Goal: Information Seeking & Learning: Learn about a topic

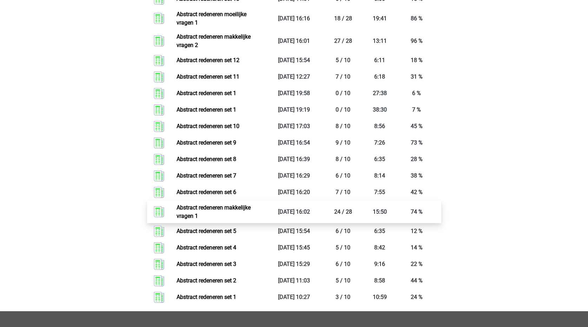
scroll to position [562, 0]
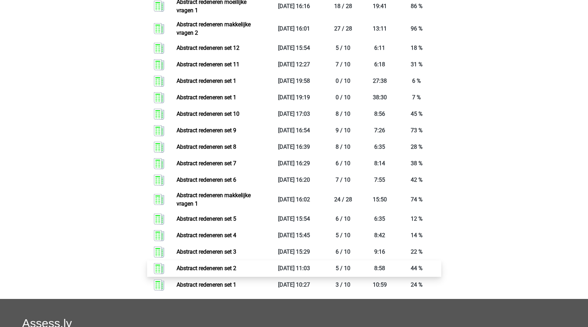
click at [231, 269] on link "Abstract redeneren set 2" at bounding box center [207, 268] width 60 height 7
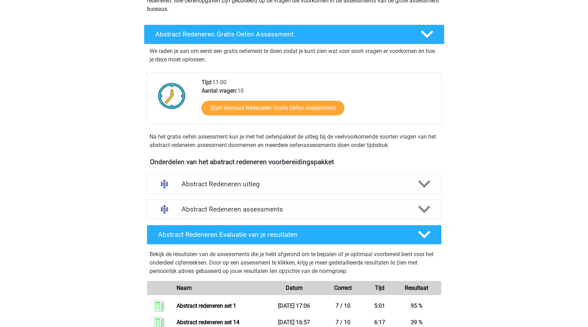
scroll to position [140, 0]
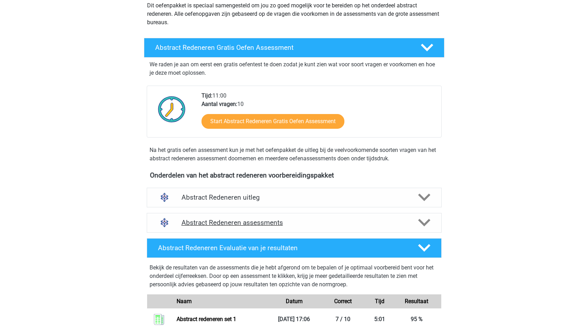
click at [427, 225] on icon at bounding box center [424, 223] width 12 height 12
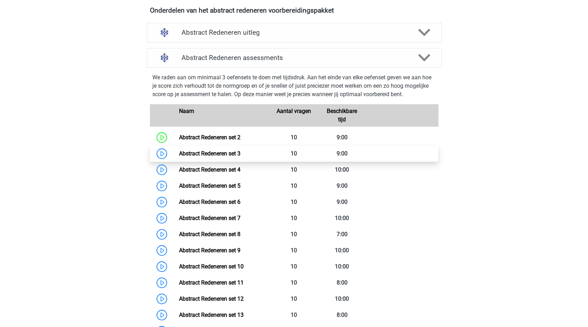
scroll to position [351, 0]
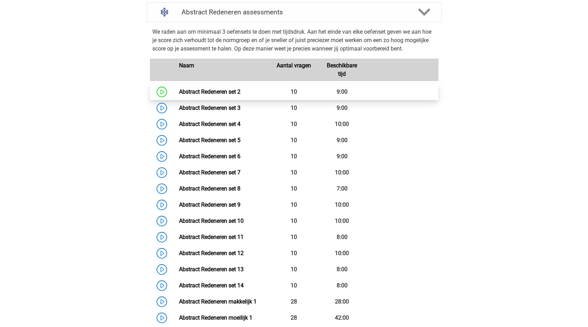
click at [202, 91] on link "Abstract Redeneren set 2" at bounding box center [209, 91] width 61 height 7
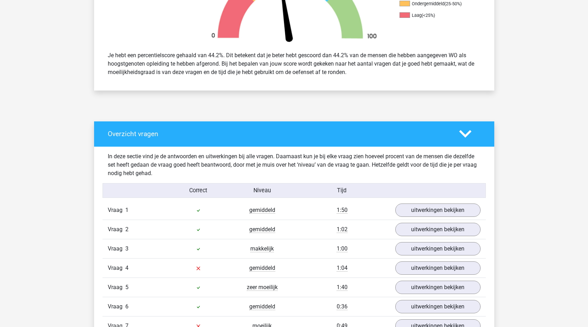
scroll to position [140, 0]
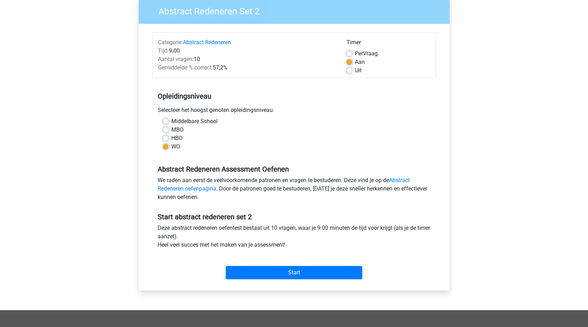
scroll to position [70, 0]
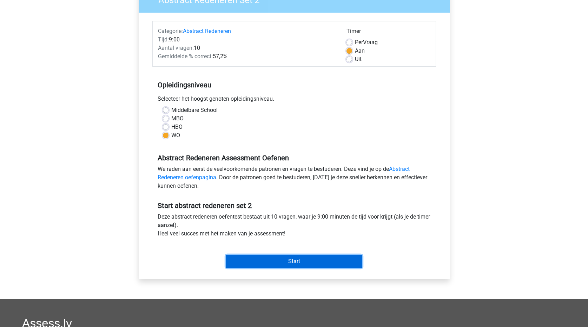
click at [274, 261] on input "Start" at bounding box center [294, 261] width 137 height 13
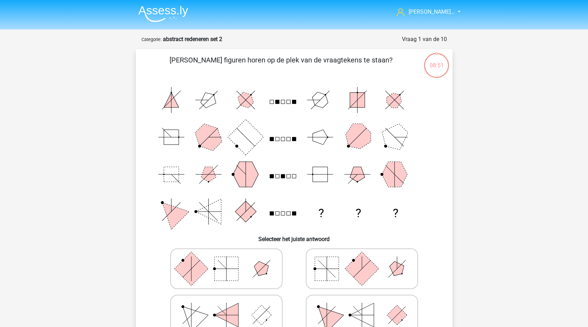
click at [208, 267] on icon at bounding box center [226, 268] width 105 height 35
click at [226, 260] on input "radio" at bounding box center [228, 258] width 5 height 5
radio input "true"
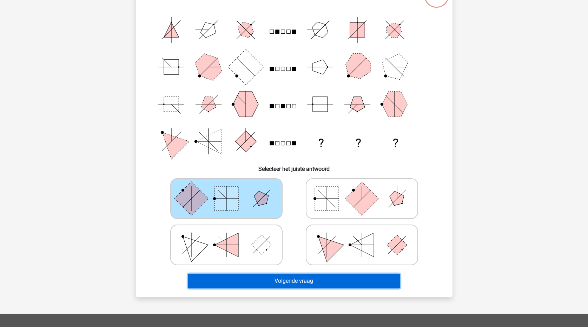
click at [329, 279] on button "Volgende vraag" at bounding box center [294, 281] width 212 height 15
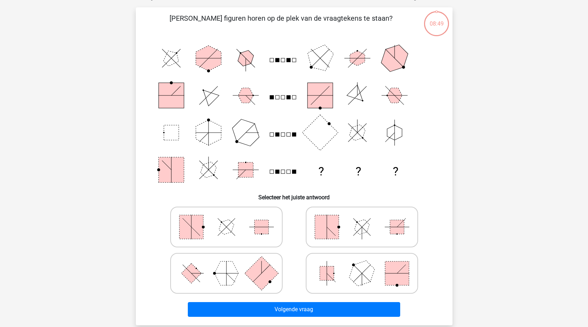
scroll to position [35, 0]
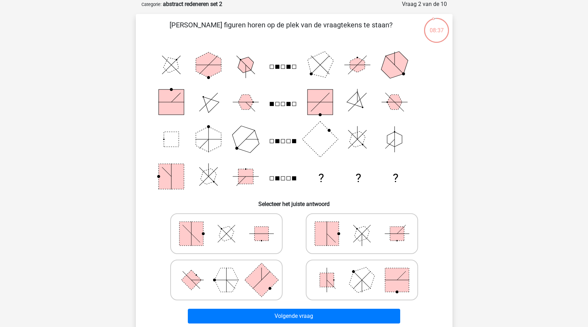
click at [213, 277] on icon at bounding box center [226, 280] width 105 height 35
click at [226, 271] on input "radio" at bounding box center [228, 269] width 5 height 5
radio input "true"
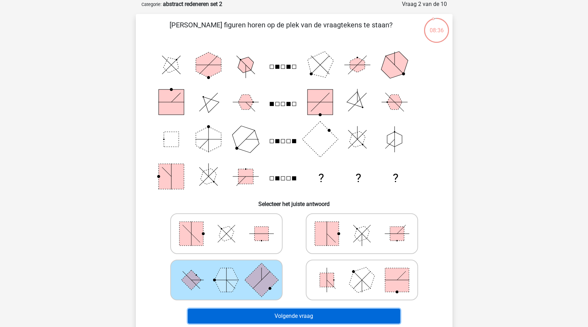
click at [291, 321] on button "Volgende vraag" at bounding box center [294, 316] width 212 height 15
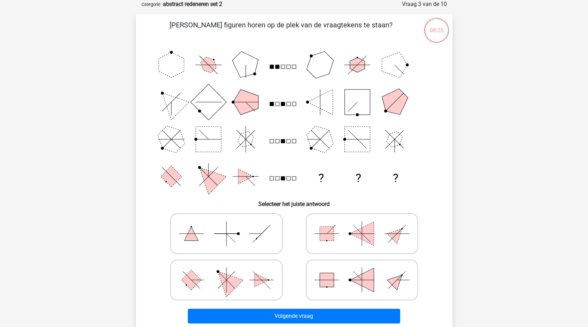
click at [243, 280] on polygon at bounding box center [226, 280] width 34 height 34
click at [231, 271] on input "radio" at bounding box center [228, 269] width 5 height 5
radio input "true"
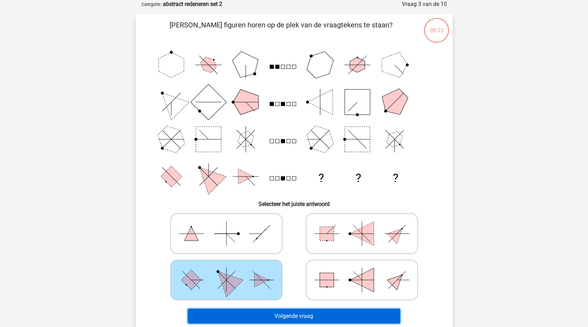
click at [287, 317] on button "Volgende vraag" at bounding box center [294, 316] width 212 height 15
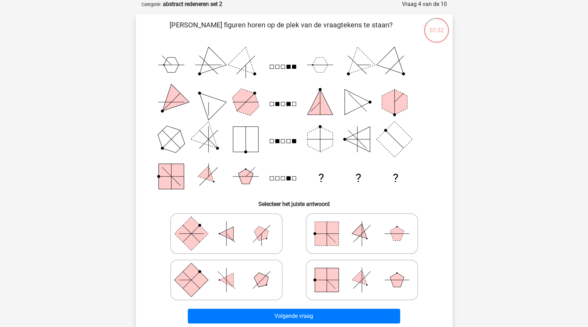
click at [385, 233] on icon at bounding box center [361, 233] width 105 height 35
click at [367, 225] on input "radio" at bounding box center [364, 223] width 5 height 5
radio input "true"
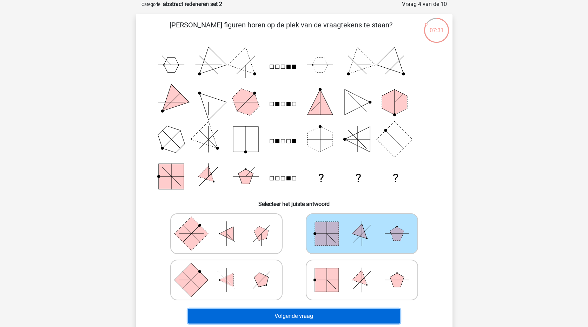
click at [377, 315] on button "Volgende vraag" at bounding box center [294, 316] width 212 height 15
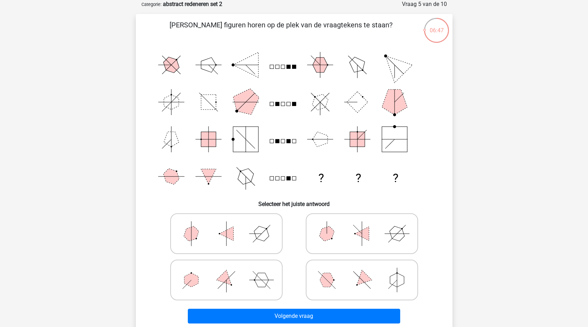
click at [256, 284] on polygon at bounding box center [262, 280] width 14 height 14
click at [231, 271] on input "radio" at bounding box center [228, 269] width 5 height 5
radio input "true"
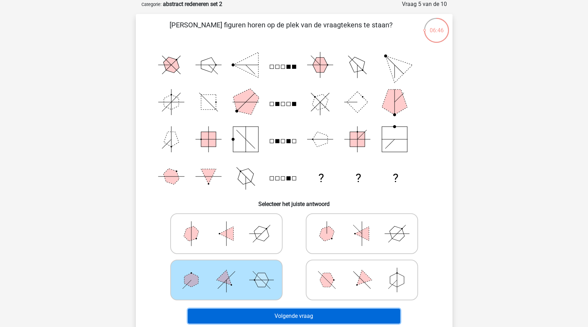
click at [323, 315] on button "Volgende vraag" at bounding box center [294, 316] width 212 height 15
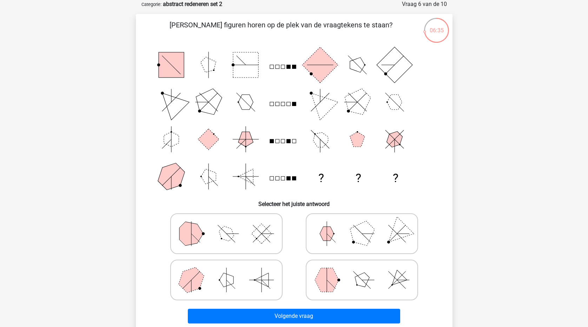
click at [343, 279] on icon at bounding box center [361, 280] width 105 height 35
click at [362, 271] on input "radio" at bounding box center [364, 269] width 5 height 5
radio input "true"
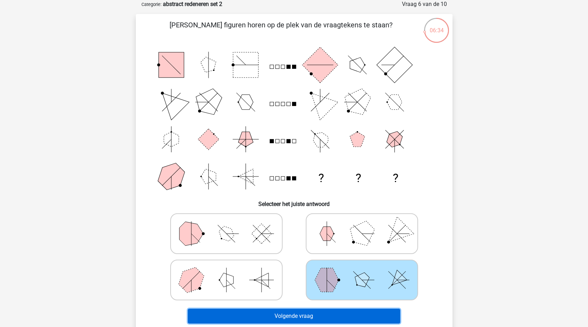
click at [338, 317] on button "Volgende vraag" at bounding box center [294, 316] width 212 height 15
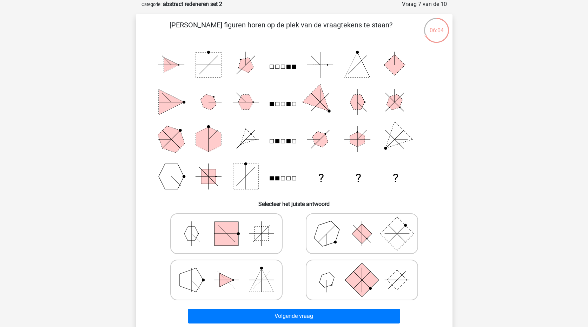
click at [253, 232] on icon at bounding box center [226, 233] width 105 height 35
click at [231, 225] on input "radio" at bounding box center [228, 223] width 5 height 5
radio input "true"
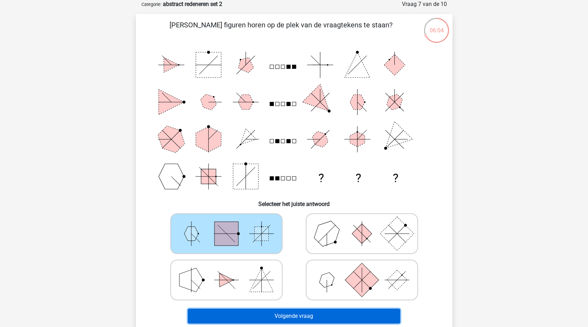
click at [264, 315] on button "Volgende vraag" at bounding box center [294, 316] width 212 height 15
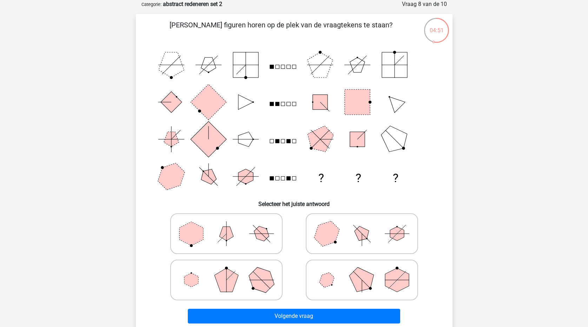
drag, startPoint x: 216, startPoint y: 241, endPoint x: 260, endPoint y: 285, distance: 62.8
click at [218, 240] on icon at bounding box center [226, 233] width 105 height 35
click at [226, 225] on input "radio" at bounding box center [228, 223] width 5 height 5
radio input "true"
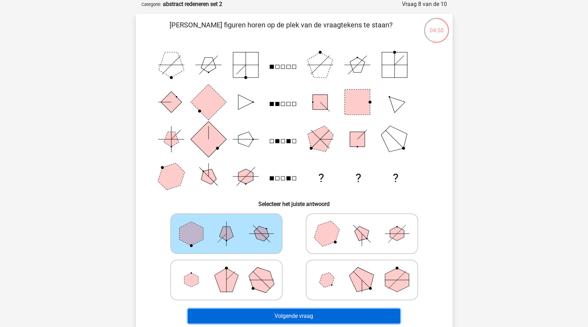
click at [288, 313] on button "Volgende vraag" at bounding box center [294, 316] width 212 height 15
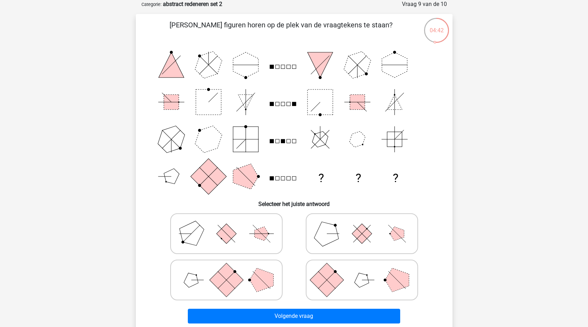
click at [241, 287] on icon at bounding box center [226, 280] width 105 height 35
click at [231, 271] on input "radio" at bounding box center [228, 269] width 5 height 5
radio input "true"
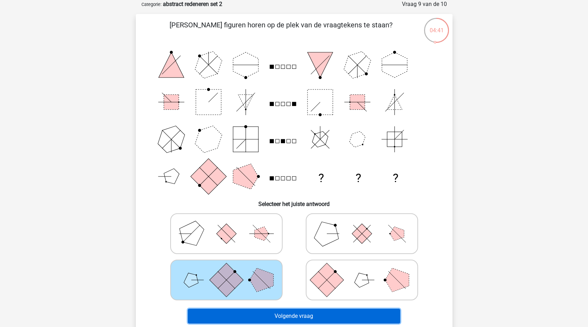
click at [268, 318] on button "Volgende vraag" at bounding box center [294, 316] width 212 height 15
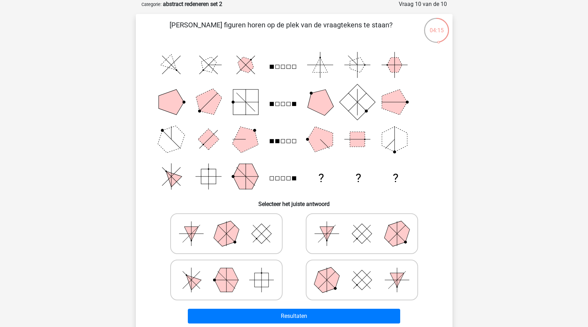
click at [249, 278] on icon at bounding box center [226, 280] width 105 height 35
click at [231, 271] on input "radio" at bounding box center [228, 269] width 5 height 5
radio input "true"
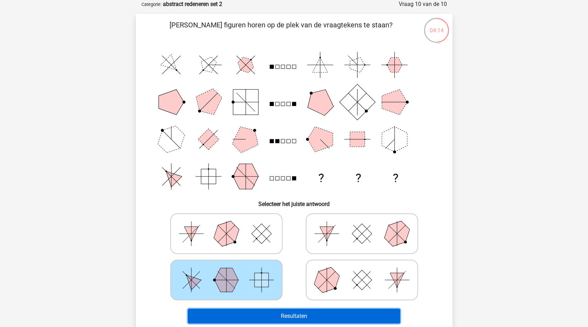
click at [283, 318] on button "Resultaten" at bounding box center [294, 316] width 212 height 15
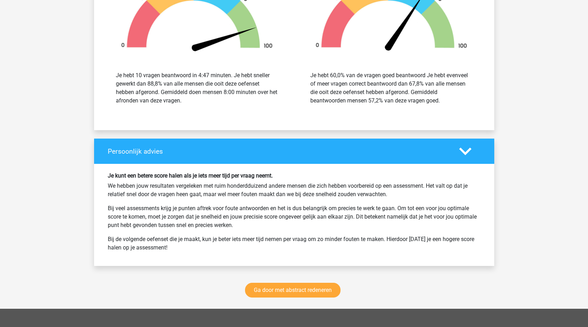
scroll to position [808, 0]
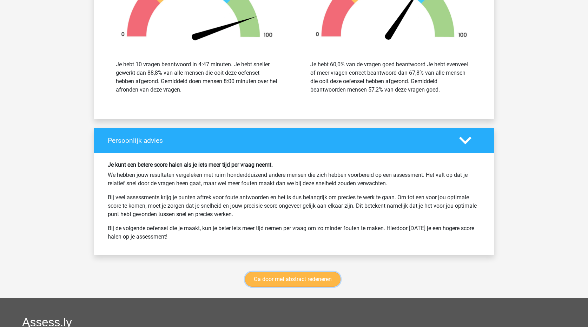
click at [328, 282] on link "Ga door met abstract redeneren" at bounding box center [293, 279] width 96 height 15
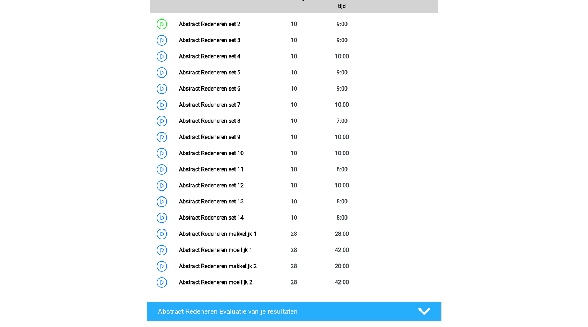
scroll to position [332, 0]
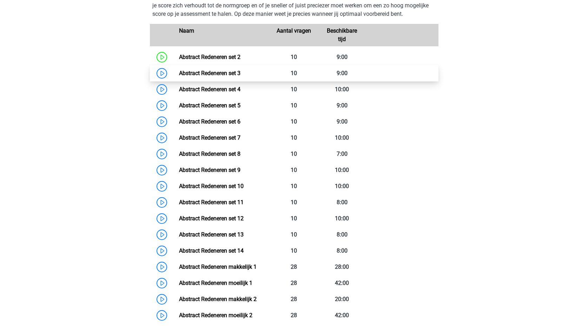
click at [241, 74] on link "Abstract Redeneren set 3" at bounding box center [209, 73] width 61 height 7
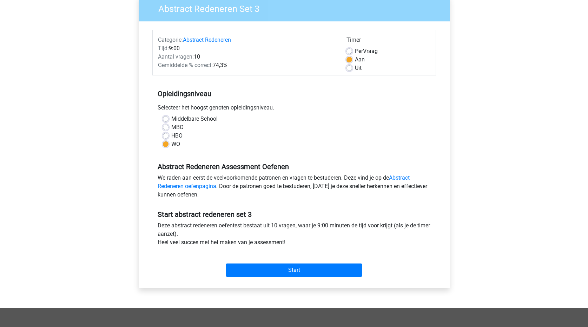
scroll to position [70, 0]
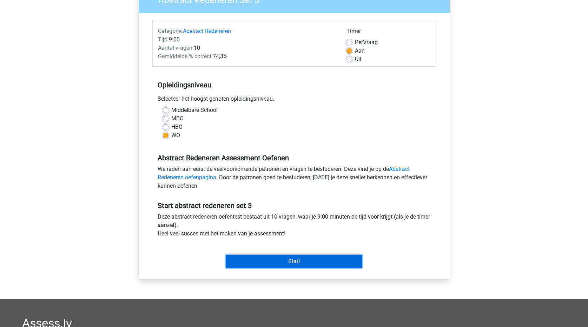
click at [317, 260] on input "Start" at bounding box center [294, 261] width 137 height 13
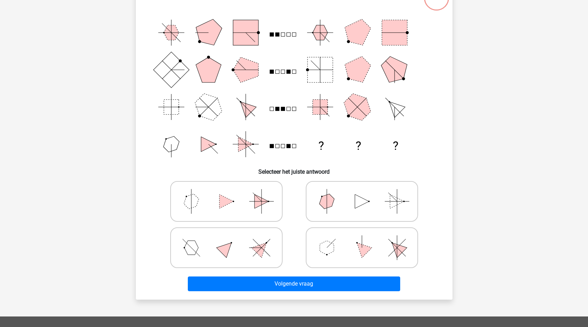
scroll to position [70, 0]
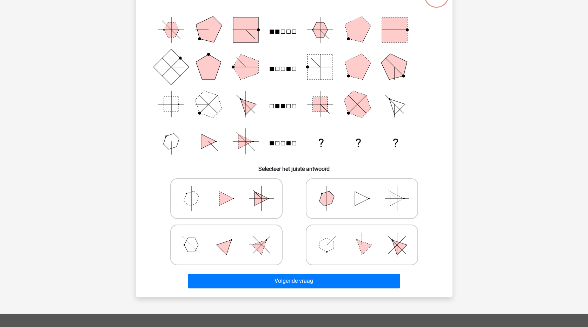
click at [358, 246] on icon at bounding box center [361, 245] width 105 height 35
click at [362, 236] on input "radio" at bounding box center [364, 234] width 5 height 5
radio input "true"
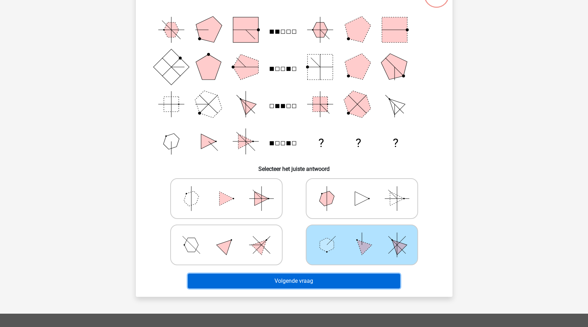
click at [358, 284] on button "Volgende vraag" at bounding box center [294, 281] width 212 height 15
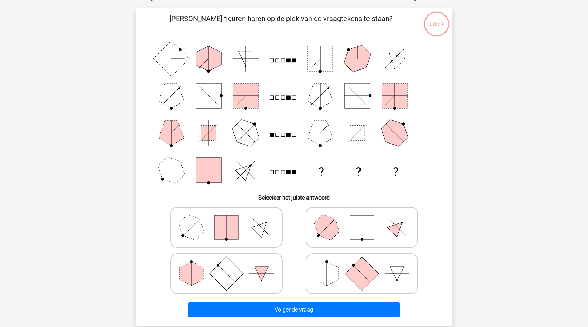
scroll to position [35, 0]
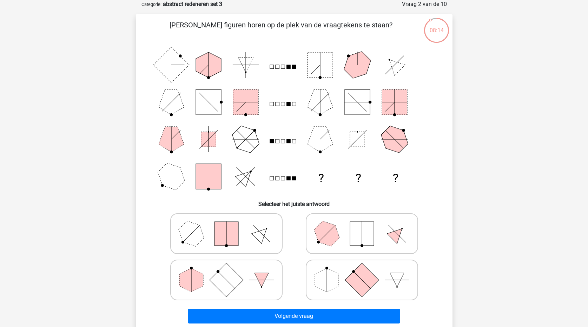
click at [364, 283] on rect at bounding box center [362, 280] width 34 height 34
click at [364, 271] on input "radio" at bounding box center [364, 269] width 5 height 5
radio input "true"
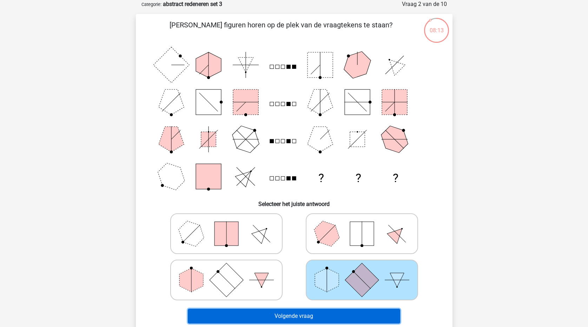
click at [354, 316] on button "Volgende vraag" at bounding box center [294, 316] width 212 height 15
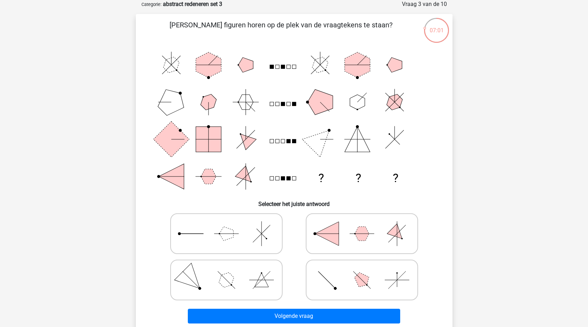
click at [351, 280] on icon at bounding box center [361, 280] width 105 height 35
click at [362, 271] on input "radio" at bounding box center [364, 269] width 5 height 5
radio input "true"
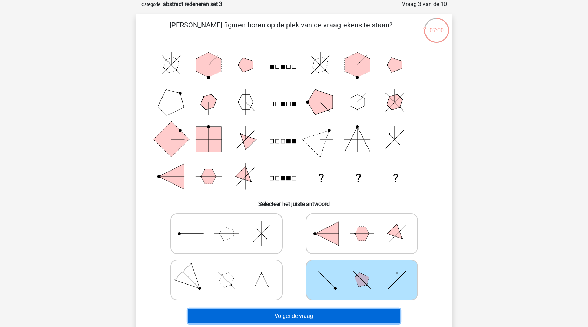
click at [346, 320] on button "Volgende vraag" at bounding box center [294, 316] width 212 height 15
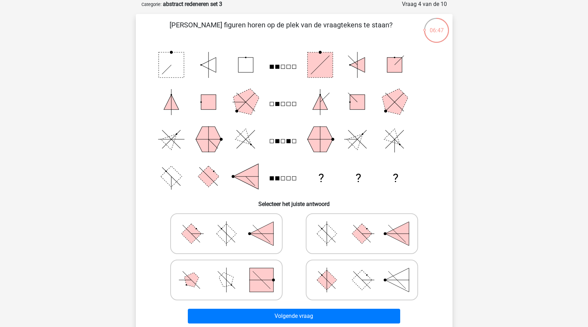
click at [358, 288] on icon at bounding box center [361, 280] width 105 height 35
click at [362, 271] on input "radio" at bounding box center [364, 269] width 5 height 5
radio input "true"
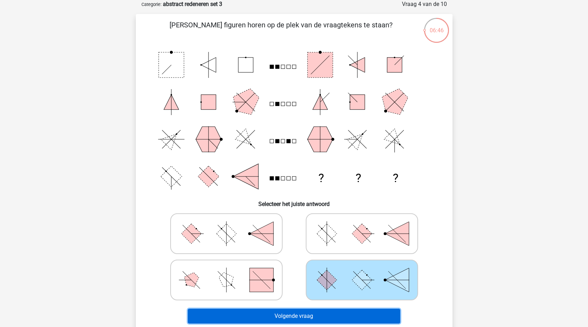
click at [354, 316] on button "Volgende vraag" at bounding box center [294, 316] width 212 height 15
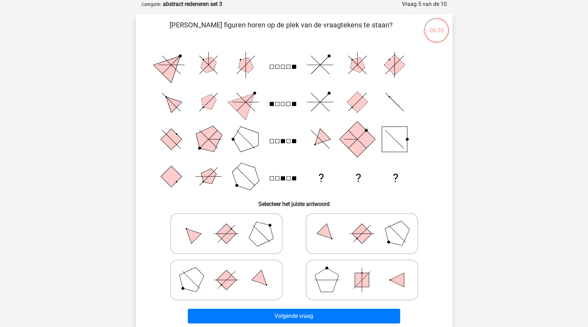
click at [206, 233] on icon at bounding box center [226, 233] width 105 height 35
click at [226, 225] on input "radio" at bounding box center [228, 223] width 5 height 5
radio input "true"
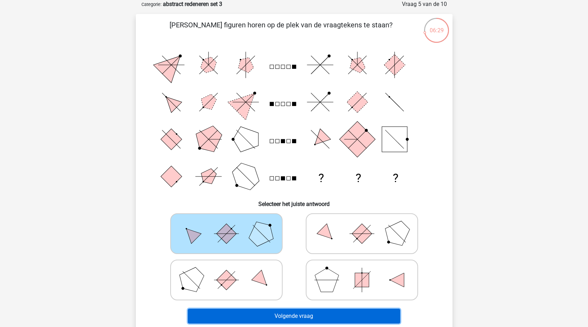
click at [294, 316] on button "Volgende vraag" at bounding box center [294, 316] width 212 height 15
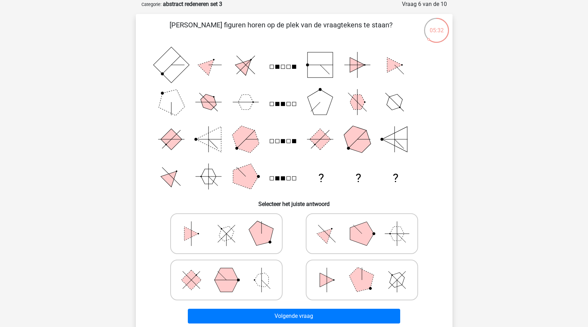
click at [231, 238] on polygon at bounding box center [226, 234] width 20 height 20
click at [231, 225] on input "radio" at bounding box center [228, 223] width 5 height 5
radio input "true"
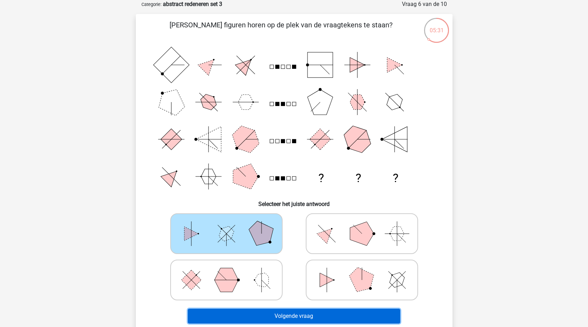
click at [279, 315] on button "Volgende vraag" at bounding box center [294, 316] width 212 height 15
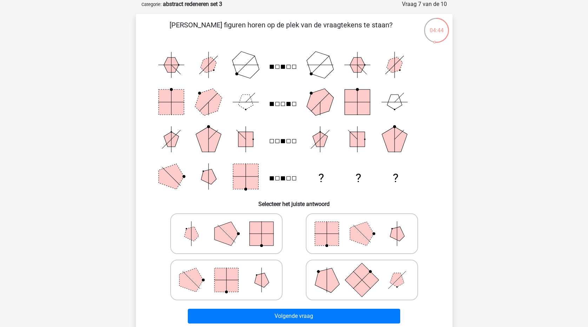
click at [355, 230] on polygon at bounding box center [362, 234] width 24 height 24
click at [362, 225] on input "radio" at bounding box center [364, 223] width 5 height 5
radio input "true"
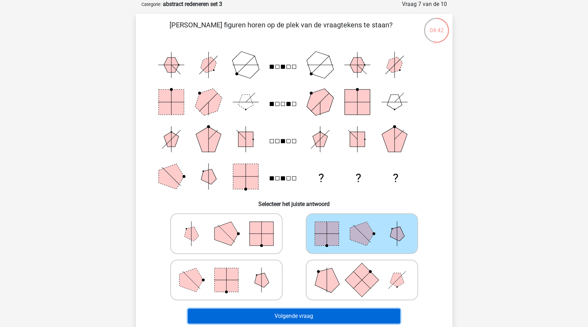
click at [350, 316] on button "Volgende vraag" at bounding box center [294, 316] width 212 height 15
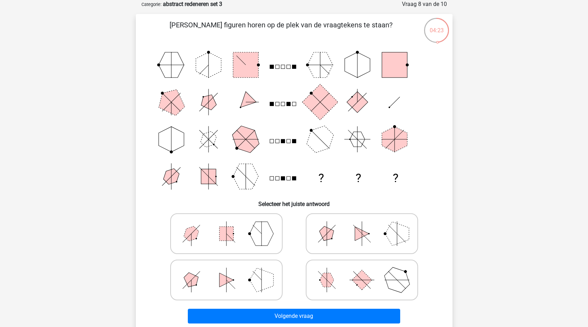
click at [350, 289] on icon at bounding box center [361, 280] width 105 height 35
click at [362, 271] on input "radio" at bounding box center [364, 269] width 5 height 5
radio input "true"
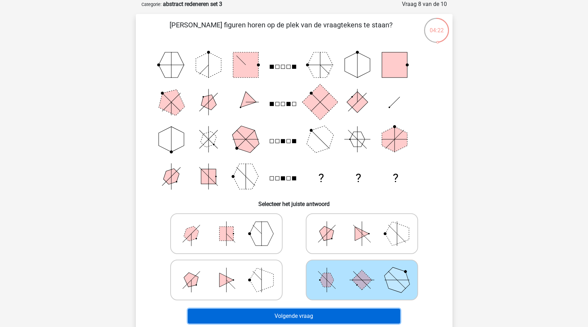
click at [348, 322] on button "Volgende vraag" at bounding box center [294, 316] width 212 height 15
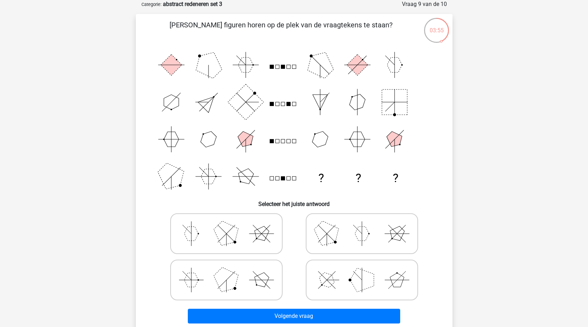
click at [362, 239] on line at bounding box center [362, 234] width 0 height 25
click at [362, 225] on input "radio" at bounding box center [364, 223] width 5 height 5
radio input "true"
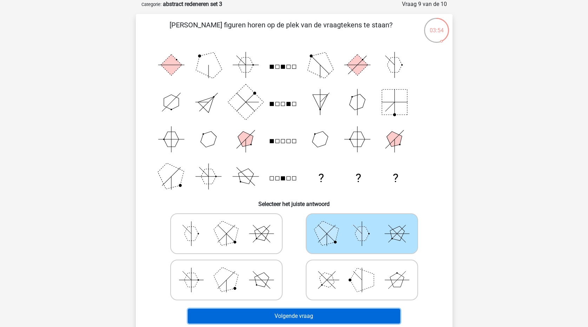
click at [349, 319] on button "Volgende vraag" at bounding box center [294, 316] width 212 height 15
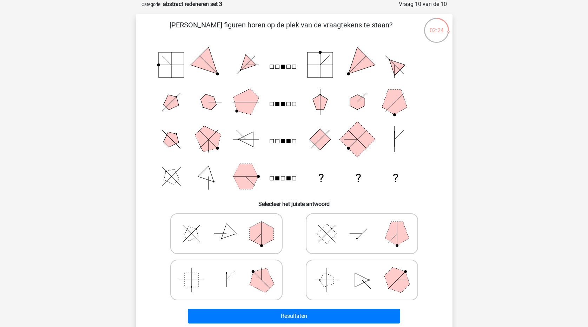
drag, startPoint x: 197, startPoint y: 287, endPoint x: 207, endPoint y: 284, distance: 10.0
click at [200, 285] on icon at bounding box center [226, 280] width 105 height 35
click at [226, 271] on input "radio" at bounding box center [228, 269] width 5 height 5
radio input "true"
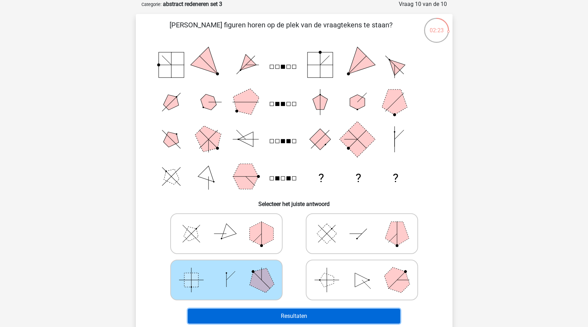
click at [253, 322] on button "Resultaten" at bounding box center [294, 316] width 212 height 15
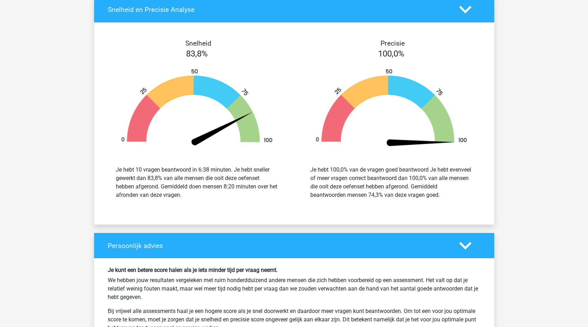
scroll to position [948, 0]
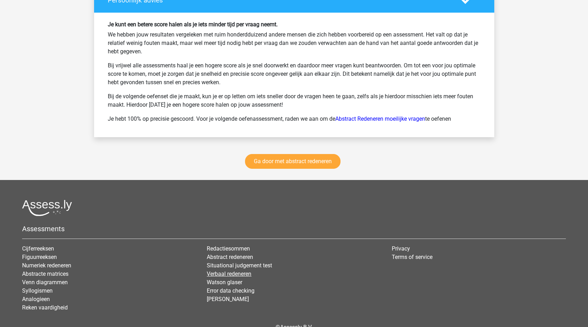
click at [235, 275] on link "Verbaal redeneren" at bounding box center [229, 274] width 45 height 7
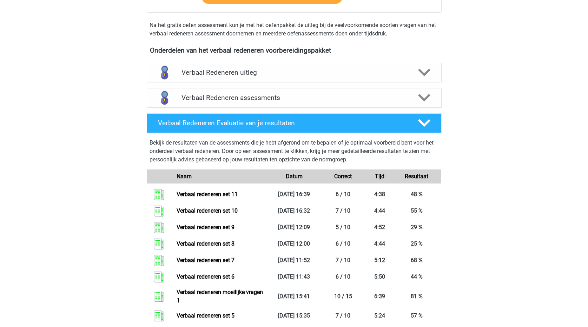
scroll to position [211, 0]
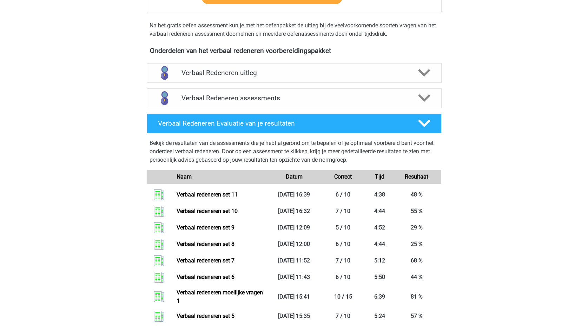
click at [413, 103] on div at bounding box center [424, 98] width 24 height 12
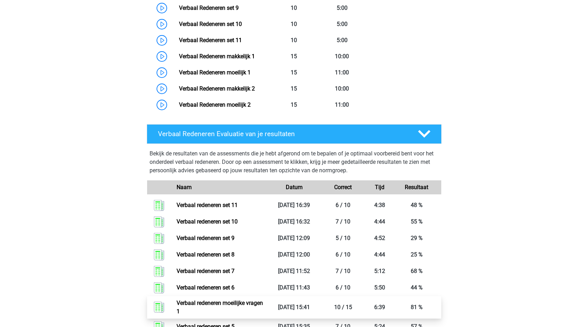
scroll to position [492, 0]
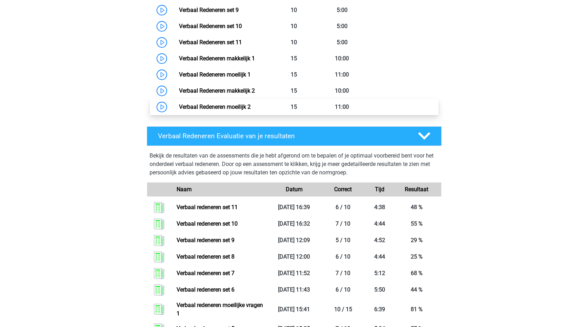
click at [242, 106] on link "Verbaal Redeneren moeilijk 2" at bounding box center [215, 107] width 72 height 7
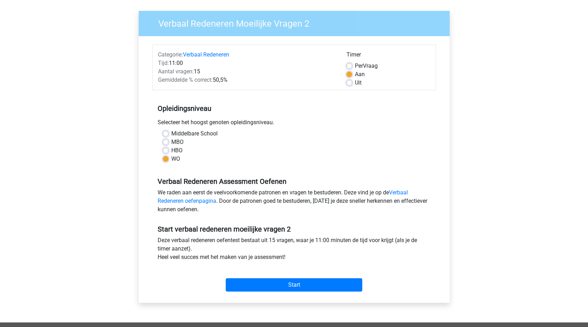
scroll to position [35, 0]
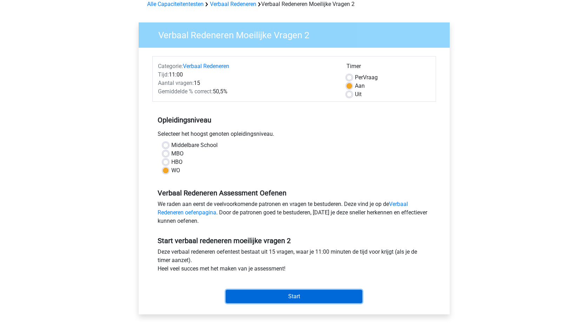
click at [334, 300] on input "Start" at bounding box center [294, 296] width 137 height 13
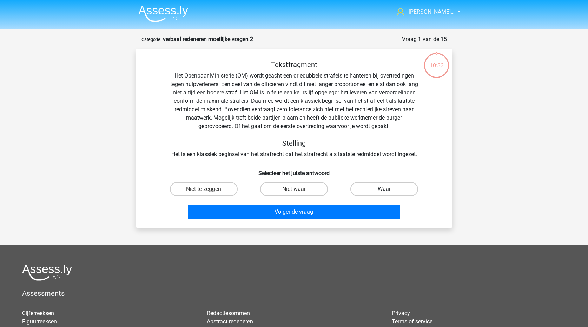
click at [378, 187] on label "Waar" at bounding box center [384, 189] width 68 height 14
click at [384, 189] on input "Waar" at bounding box center [386, 191] width 5 height 5
radio input "true"
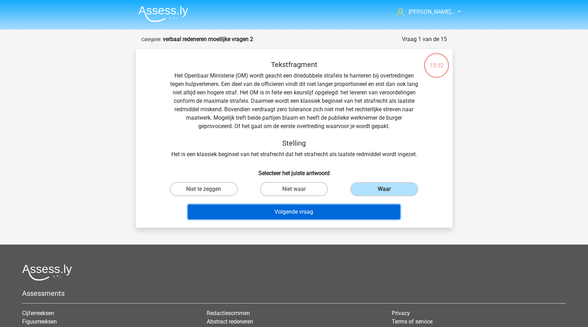
click at [352, 208] on button "Volgende vraag" at bounding box center [294, 212] width 212 height 15
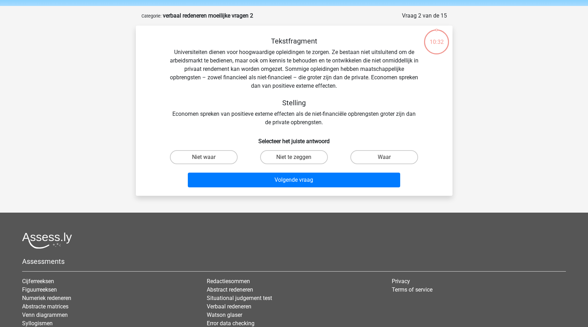
scroll to position [35, 0]
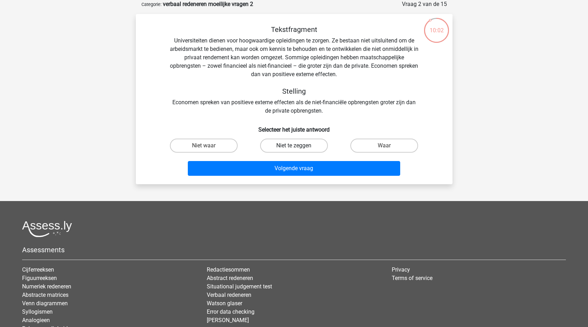
click at [314, 145] on label "Niet te zeggen" at bounding box center [294, 146] width 68 height 14
click at [298, 146] on input "Niet te zeggen" at bounding box center [296, 148] width 5 height 5
radio input "true"
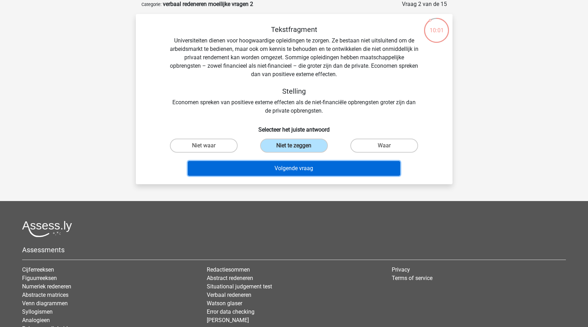
click at [308, 169] on button "Volgende vraag" at bounding box center [294, 168] width 212 height 15
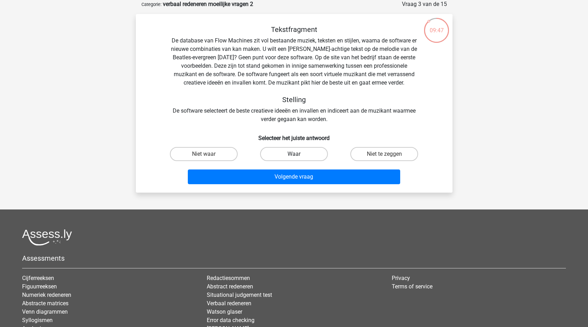
click at [306, 151] on label "Waar" at bounding box center [294, 154] width 68 height 14
click at [298, 154] on input "Waar" at bounding box center [296, 156] width 5 height 5
radio input "true"
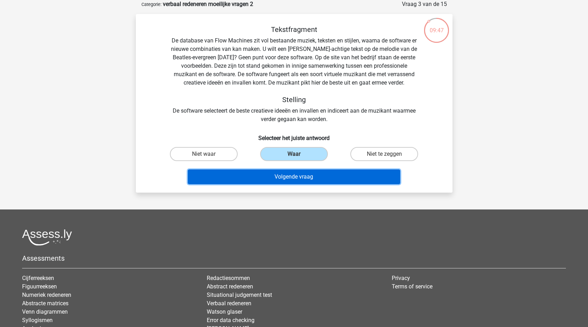
click at [303, 177] on button "Volgende vraag" at bounding box center [294, 177] width 212 height 15
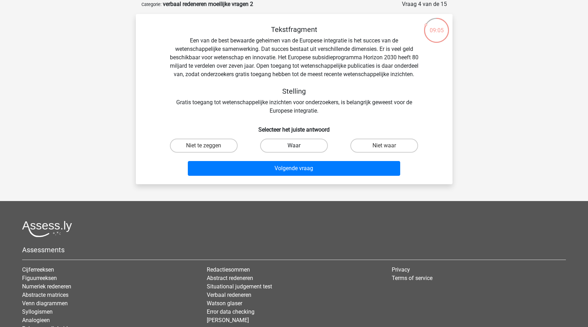
click at [300, 153] on label "Waar" at bounding box center [294, 146] width 68 height 14
click at [298, 150] on input "Waar" at bounding box center [296, 148] width 5 height 5
radio input "true"
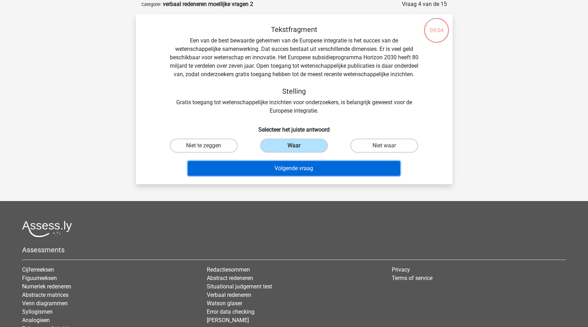
click at [300, 172] on button "Volgende vraag" at bounding box center [294, 168] width 212 height 15
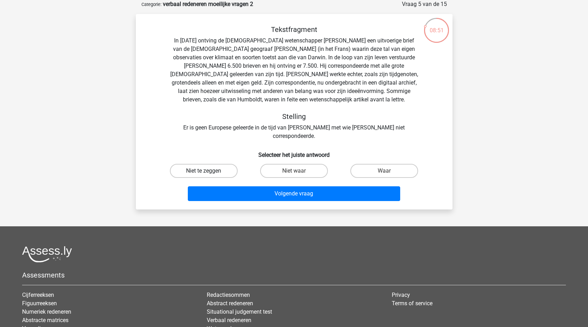
click at [209, 164] on label "Niet te zeggen" at bounding box center [204, 171] width 68 height 14
click at [208, 171] on input "Niet te zeggen" at bounding box center [206, 173] width 5 height 5
radio input "true"
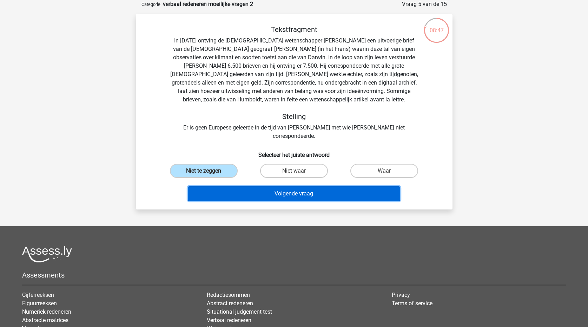
click at [232, 186] on button "Volgende vraag" at bounding box center [294, 193] width 212 height 15
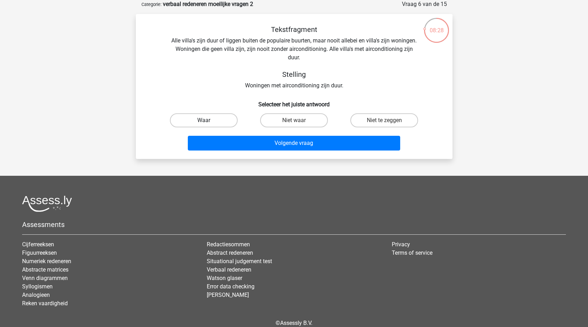
click at [227, 118] on label "Waar" at bounding box center [204, 120] width 68 height 14
click at [208, 120] on input "Waar" at bounding box center [206, 122] width 5 height 5
radio input "true"
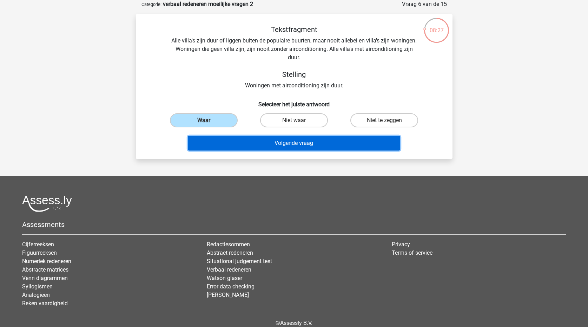
click at [252, 145] on button "Volgende vraag" at bounding box center [294, 143] width 212 height 15
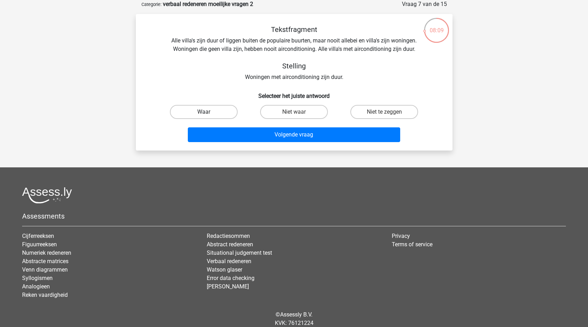
click at [218, 114] on label "Waar" at bounding box center [204, 112] width 68 height 14
click at [208, 114] on input "Waar" at bounding box center [206, 114] width 5 height 5
radio input "true"
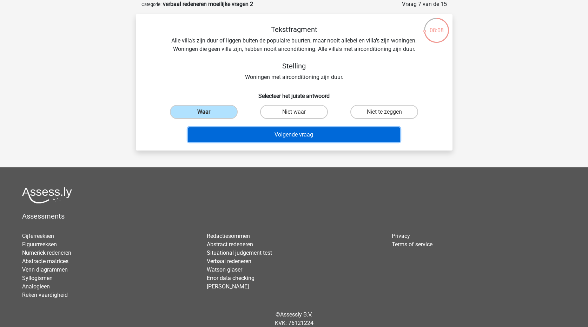
click at [230, 132] on button "Volgende vraag" at bounding box center [294, 134] width 212 height 15
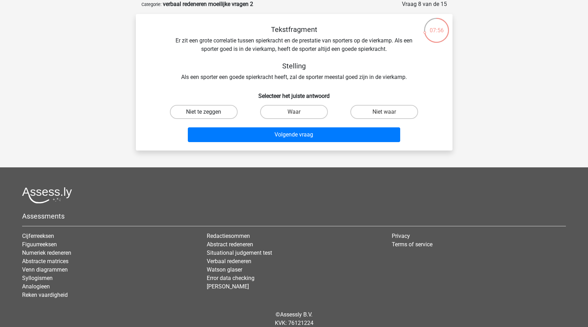
click at [214, 114] on label "Niet te zeggen" at bounding box center [204, 112] width 68 height 14
click at [208, 114] on input "Niet te zeggen" at bounding box center [206, 114] width 5 height 5
radio input "true"
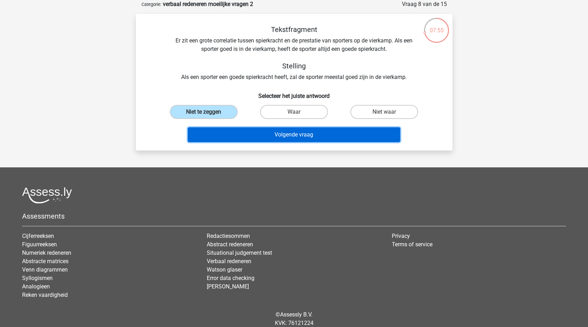
click at [235, 137] on button "Volgende vraag" at bounding box center [294, 134] width 212 height 15
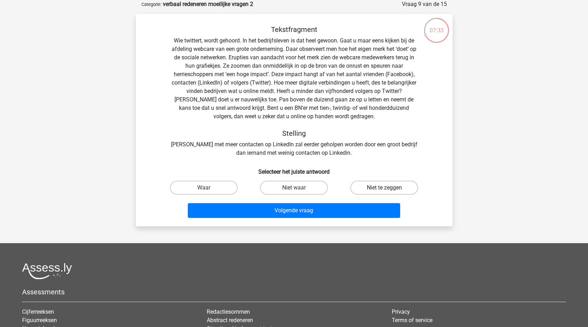
click at [384, 186] on label "Niet te zeggen" at bounding box center [384, 188] width 68 height 14
click at [384, 188] on input "Niet te zeggen" at bounding box center [386, 190] width 5 height 5
radio input "true"
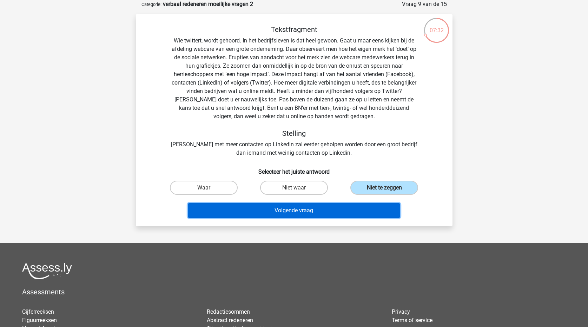
click at [382, 208] on button "Volgende vraag" at bounding box center [294, 210] width 212 height 15
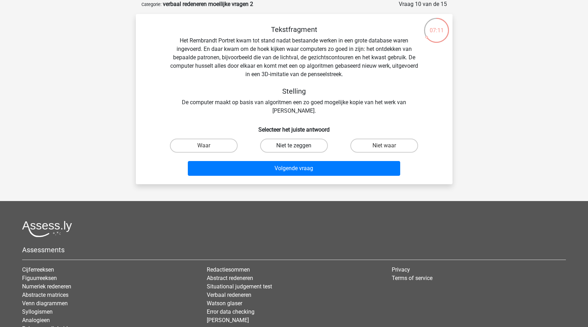
click at [309, 147] on label "Niet te zeggen" at bounding box center [294, 146] width 68 height 14
click at [298, 147] on input "Niet te zeggen" at bounding box center [296, 148] width 5 height 5
radio input "true"
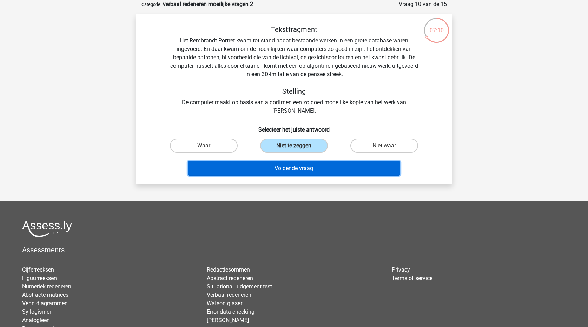
click at [312, 167] on button "Volgende vraag" at bounding box center [294, 168] width 212 height 15
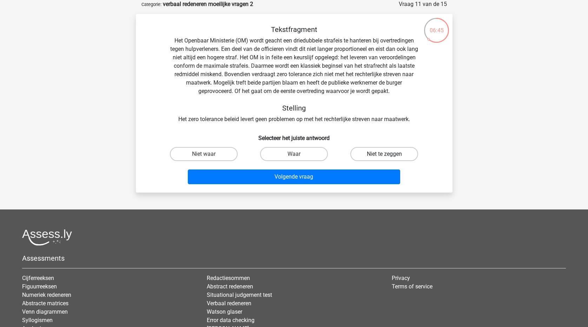
click at [391, 152] on label "Niet te zeggen" at bounding box center [384, 154] width 68 height 14
click at [389, 154] on input "Niet te zeggen" at bounding box center [386, 156] width 5 height 5
radio input "true"
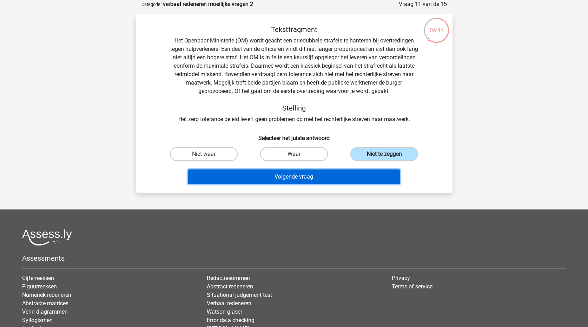
click at [383, 173] on button "Volgende vraag" at bounding box center [294, 177] width 212 height 15
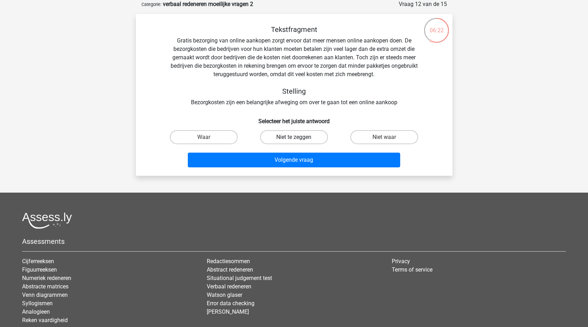
click at [314, 137] on label "Niet te zeggen" at bounding box center [294, 137] width 68 height 14
click at [298, 137] on input "Niet te zeggen" at bounding box center [296, 139] width 5 height 5
radio input "true"
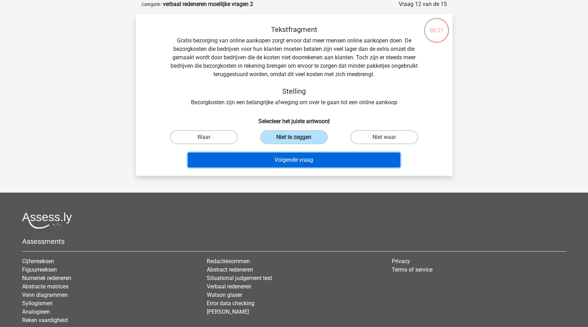
click at [317, 166] on button "Volgende vraag" at bounding box center [294, 160] width 212 height 15
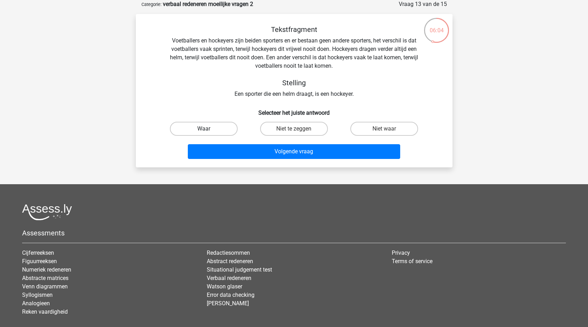
click at [198, 124] on label "Waar" at bounding box center [204, 129] width 68 height 14
click at [204, 129] on input "Waar" at bounding box center [206, 131] width 5 height 5
radio input "true"
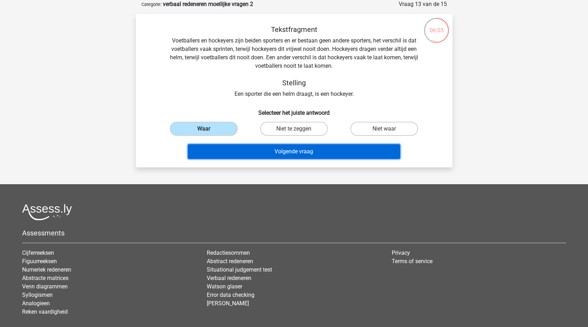
click at [218, 151] on button "Volgende vraag" at bounding box center [294, 151] width 212 height 15
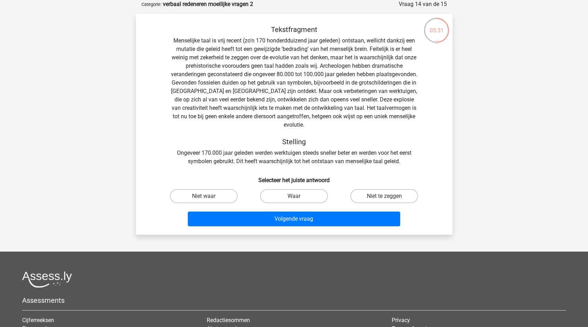
click at [207, 196] on input "Niet waar" at bounding box center [206, 198] width 5 height 5
radio input "true"
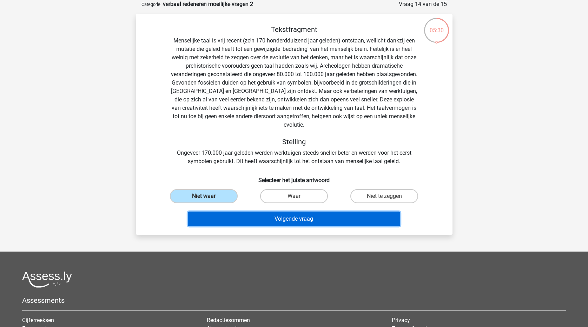
click at [244, 212] on button "Volgende vraag" at bounding box center [294, 219] width 212 height 15
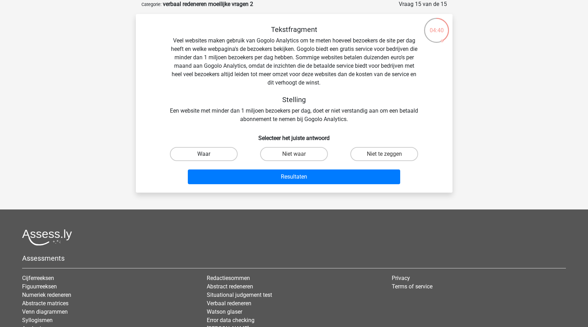
click at [223, 155] on label "Waar" at bounding box center [204, 154] width 68 height 14
click at [208, 155] on input "Waar" at bounding box center [206, 156] width 5 height 5
radio input "true"
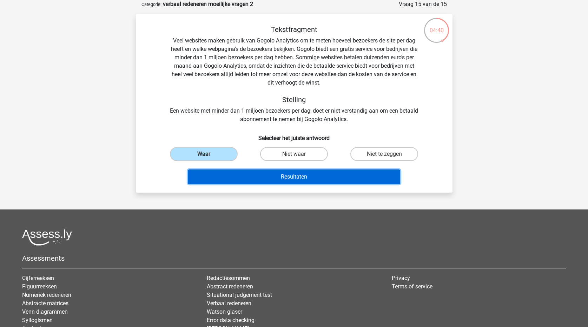
click at [248, 177] on button "Resultaten" at bounding box center [294, 177] width 212 height 15
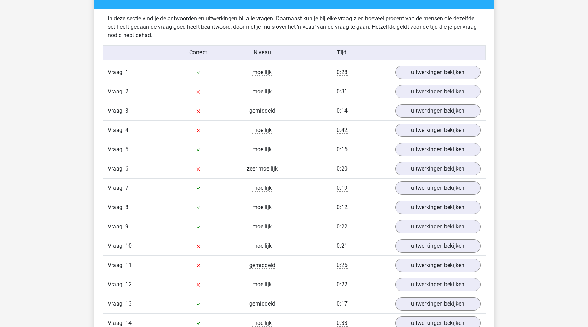
scroll to position [562, 0]
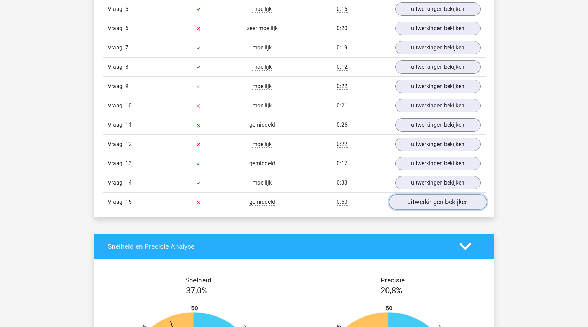
click at [426, 207] on link "uitwerkingen bekijken" at bounding box center [438, 202] width 98 height 15
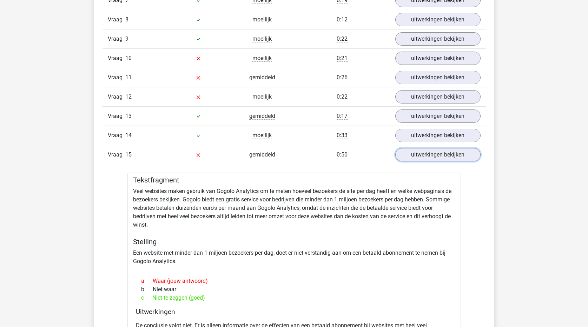
scroll to position [597, 0]
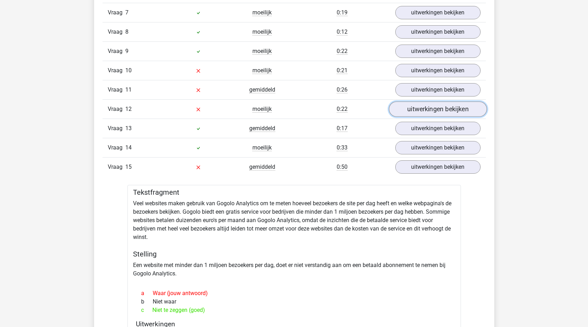
click at [444, 112] on link "uitwerkingen bekijken" at bounding box center [438, 108] width 98 height 15
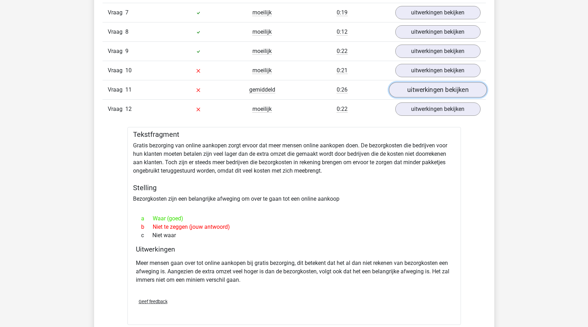
click at [452, 88] on link "uitwerkingen bekijken" at bounding box center [438, 89] width 98 height 15
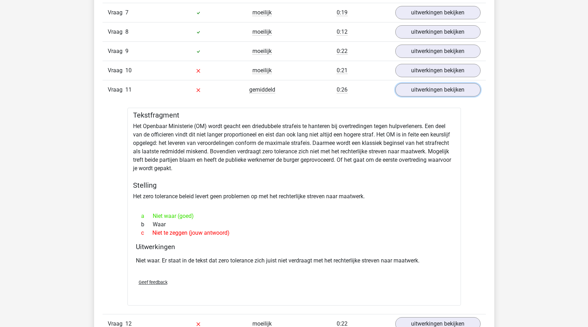
scroll to position [562, 0]
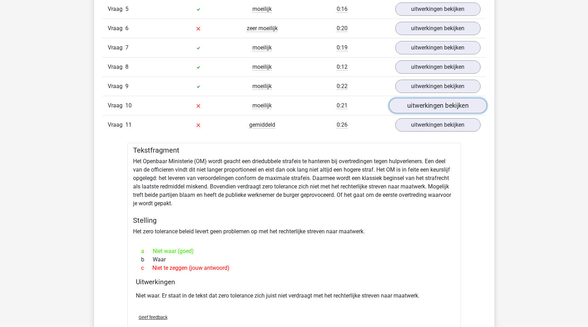
click at [438, 106] on link "uitwerkingen bekijken" at bounding box center [438, 105] width 98 height 15
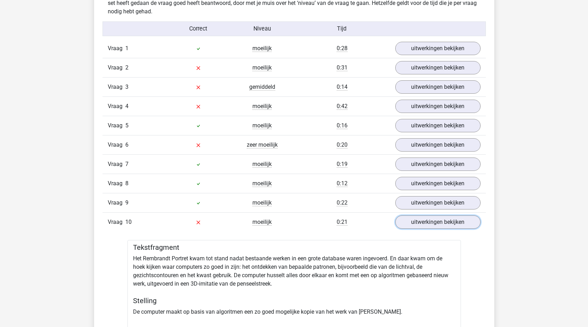
scroll to position [421, 0]
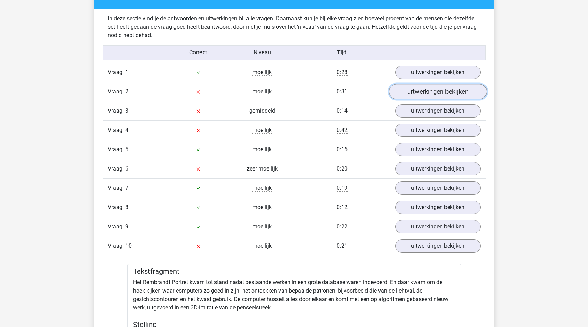
click at [455, 93] on link "uitwerkingen bekijken" at bounding box center [438, 91] width 98 height 15
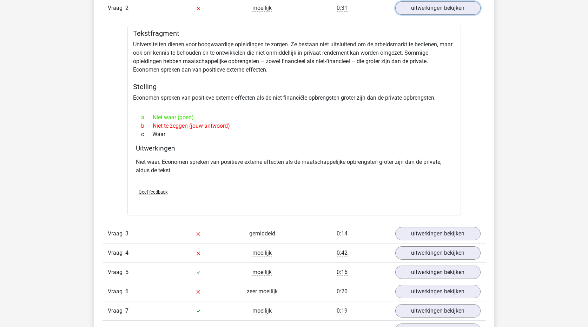
scroll to position [527, 0]
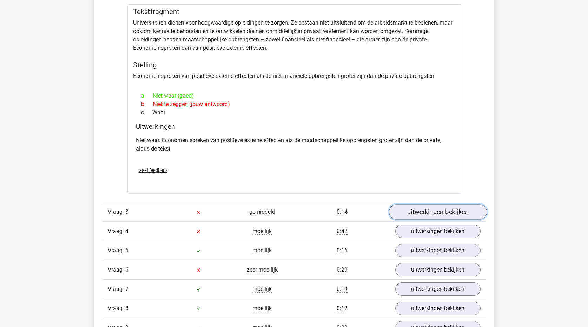
click at [434, 209] on link "uitwerkingen bekijken" at bounding box center [438, 211] width 98 height 15
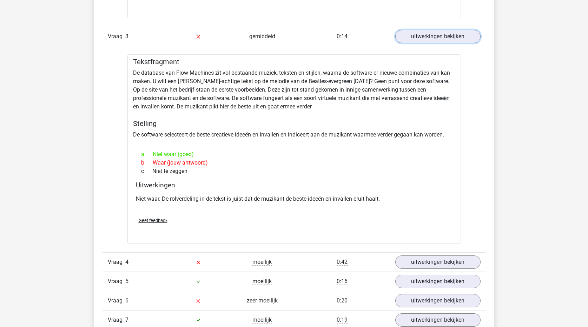
scroll to position [737, 0]
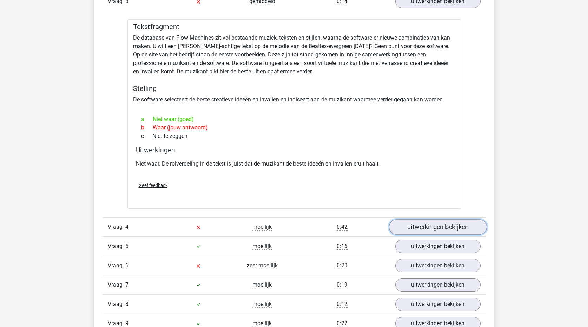
click at [422, 232] on link "uitwerkingen bekijken" at bounding box center [438, 227] width 98 height 15
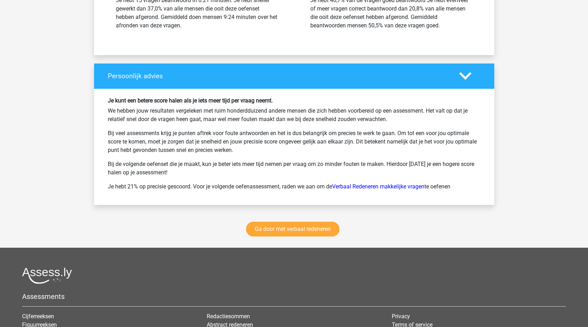
scroll to position [2458, 0]
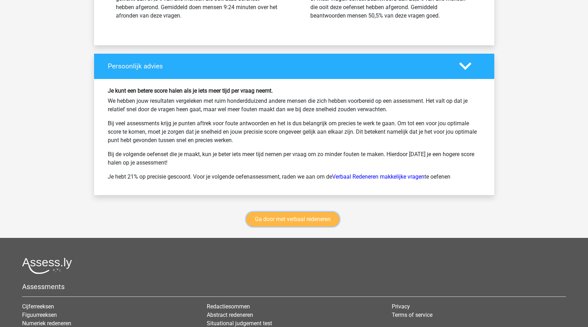
click at [329, 223] on link "Ga door met verbaal redeneren" at bounding box center [292, 219] width 93 height 15
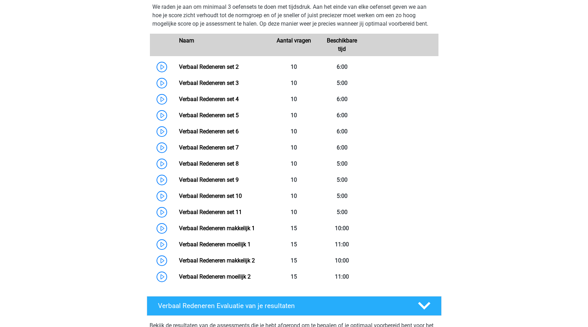
scroll to position [296, 0]
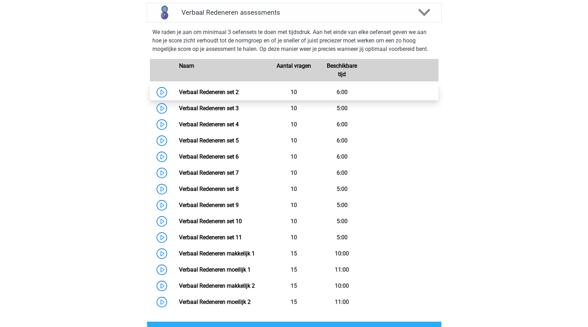
click at [227, 91] on link "Verbaal Redeneren set 2" at bounding box center [209, 92] width 60 height 7
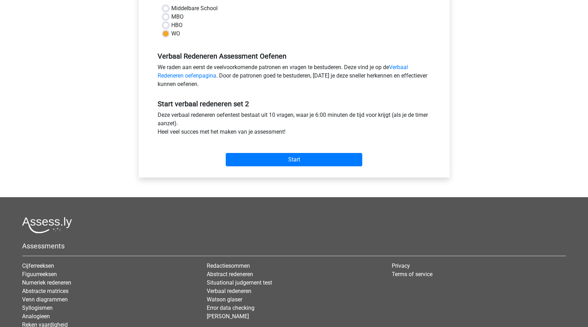
scroll to position [176, 0]
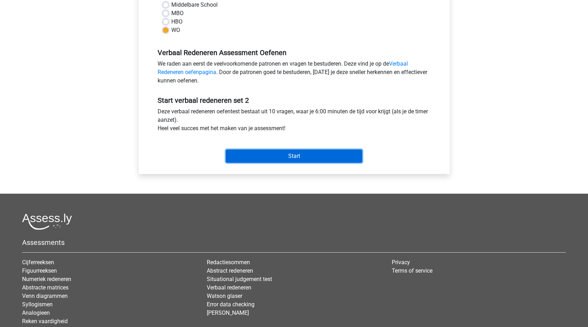
click at [270, 160] on input "Start" at bounding box center [294, 156] width 137 height 13
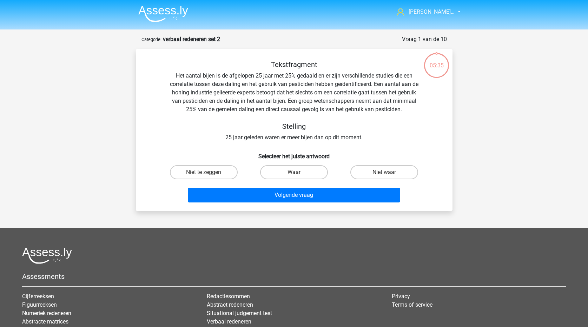
click at [294, 172] on input "Waar" at bounding box center [296, 174] width 5 height 5
radio input "true"
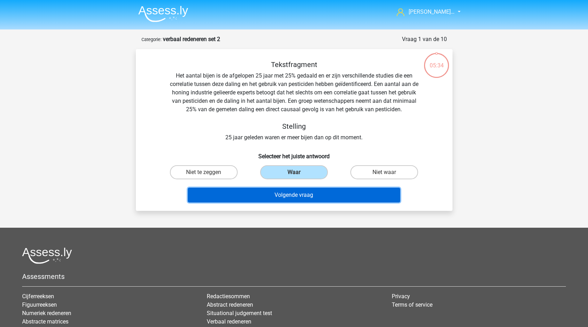
click at [301, 200] on button "Volgende vraag" at bounding box center [294, 195] width 212 height 15
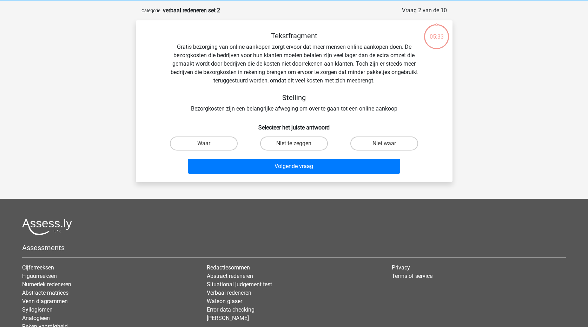
scroll to position [35, 0]
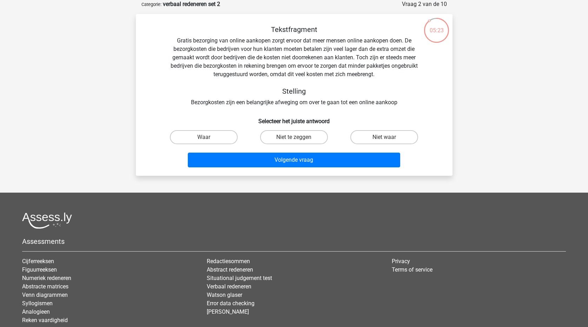
click at [207, 138] on input "Waar" at bounding box center [206, 139] width 5 height 5
radio input "true"
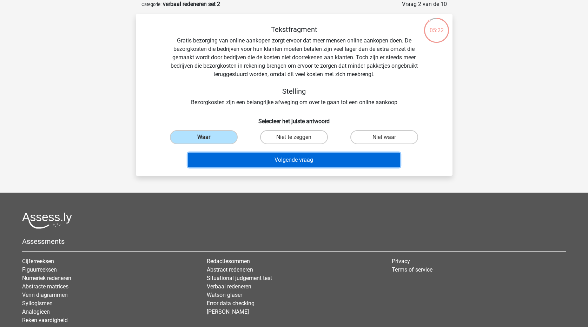
click at [223, 163] on button "Volgende vraag" at bounding box center [294, 160] width 212 height 15
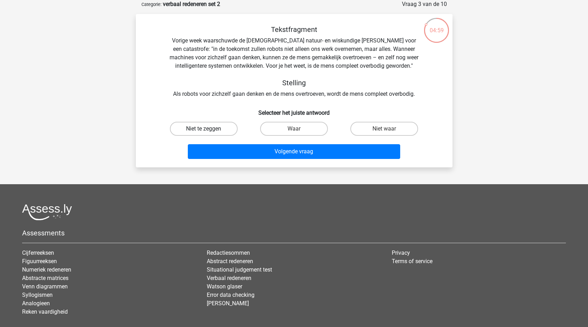
click at [219, 127] on label "Niet te zeggen" at bounding box center [204, 129] width 68 height 14
click at [208, 129] on input "Niet te zeggen" at bounding box center [206, 131] width 5 height 5
radio input "true"
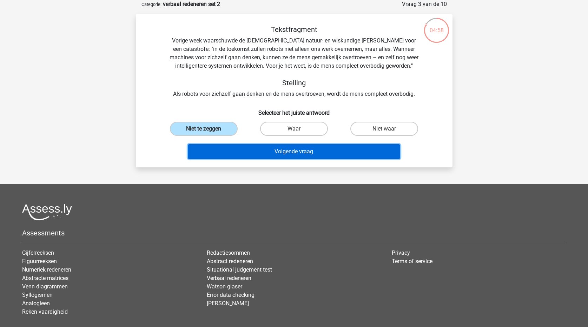
click at [247, 150] on button "Volgende vraag" at bounding box center [294, 151] width 212 height 15
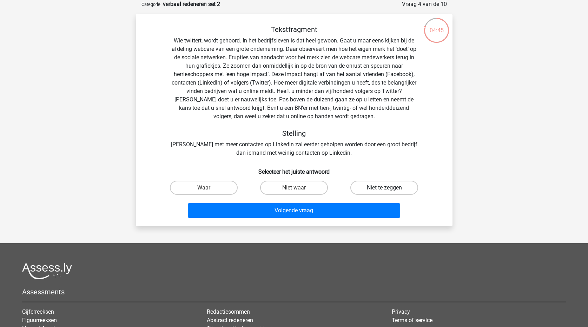
click at [398, 186] on label "Niet te zeggen" at bounding box center [384, 188] width 68 height 14
click at [389, 188] on input "Niet te zeggen" at bounding box center [386, 190] width 5 height 5
radio input "true"
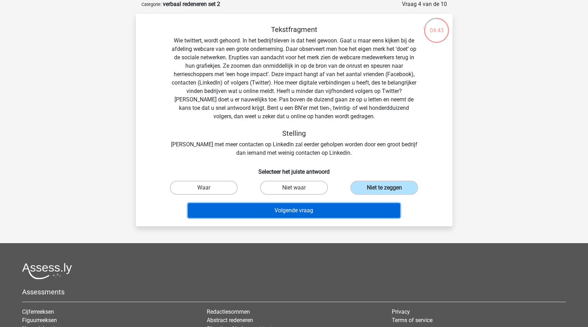
click at [377, 213] on button "Volgende vraag" at bounding box center [294, 210] width 212 height 15
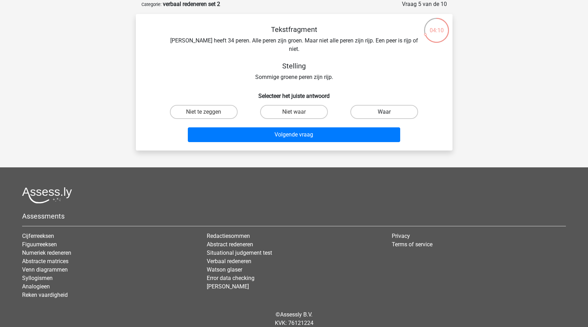
click at [404, 105] on label "Waar" at bounding box center [384, 112] width 68 height 14
click at [389, 112] on input "Waar" at bounding box center [386, 114] width 5 height 5
radio input "true"
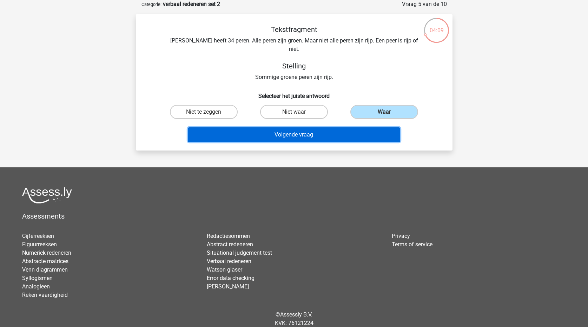
click at [355, 127] on button "Volgende vraag" at bounding box center [294, 134] width 212 height 15
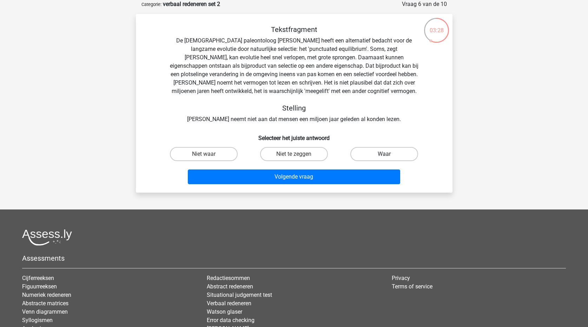
click at [379, 154] on label "Waar" at bounding box center [384, 154] width 68 height 14
click at [384, 154] on input "Waar" at bounding box center [386, 156] width 5 height 5
radio input "true"
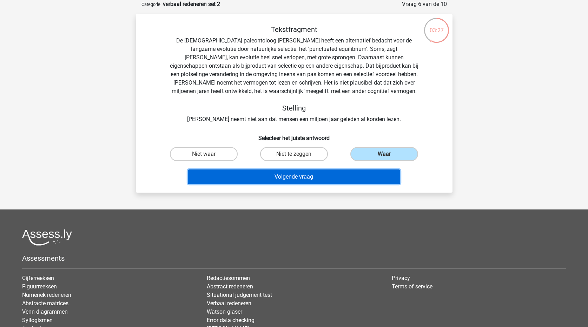
click at [378, 177] on button "Volgende vraag" at bounding box center [294, 177] width 212 height 15
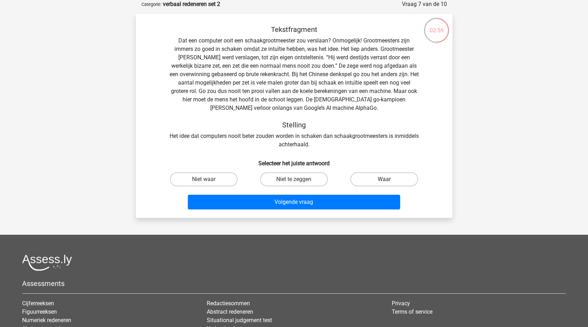
click at [390, 182] on label "Waar" at bounding box center [384, 179] width 68 height 14
click at [389, 182] on input "Waar" at bounding box center [386, 181] width 5 height 5
radio input "true"
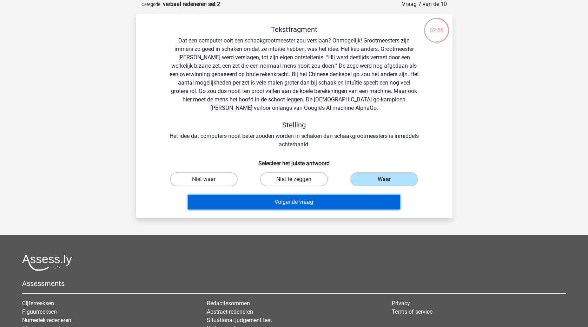
click at [379, 201] on button "Volgende vraag" at bounding box center [294, 202] width 212 height 15
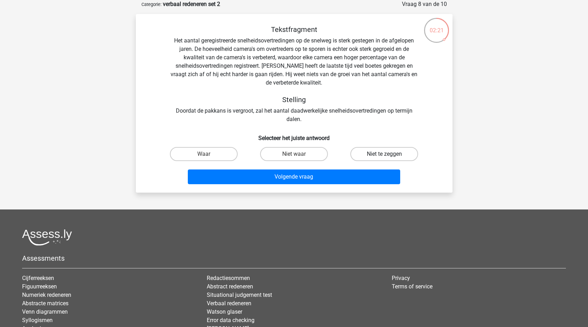
click at [389, 152] on label "Niet te zeggen" at bounding box center [384, 154] width 68 height 14
click at [389, 154] on input "Niet te zeggen" at bounding box center [386, 156] width 5 height 5
radio input "true"
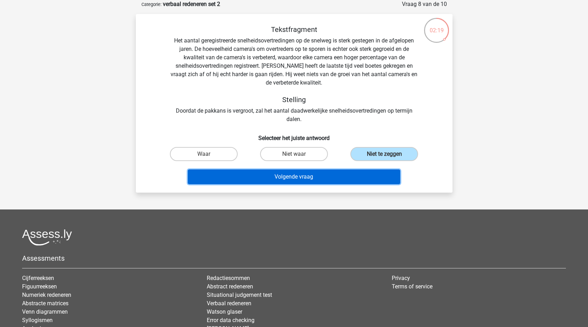
click at [382, 179] on button "Volgende vraag" at bounding box center [294, 177] width 212 height 15
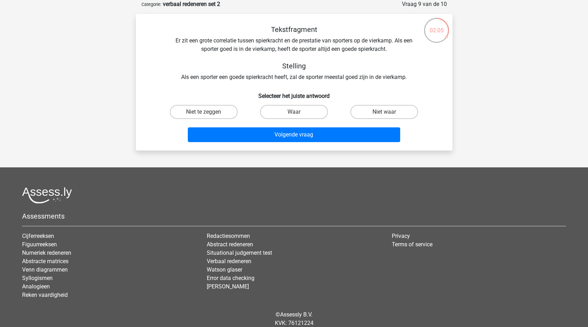
click at [204, 113] on input "Niet te zeggen" at bounding box center [206, 114] width 5 height 5
radio input "true"
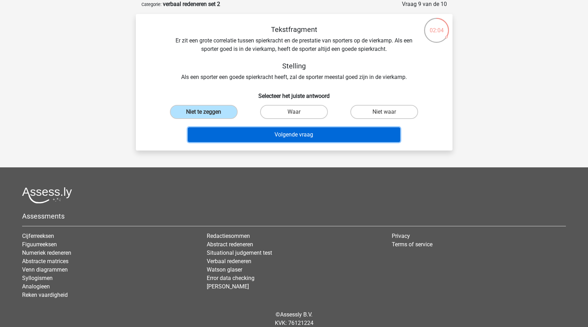
click at [222, 131] on button "Volgende vraag" at bounding box center [294, 134] width 212 height 15
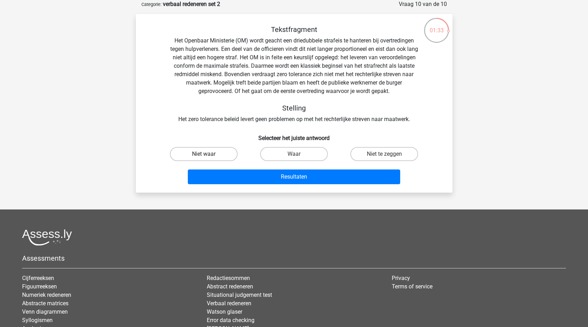
click at [221, 152] on label "Niet waar" at bounding box center [204, 154] width 68 height 14
click at [208, 154] on input "Niet waar" at bounding box center [206, 156] width 5 height 5
radio input "true"
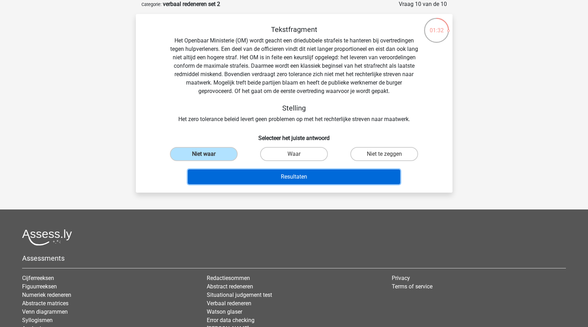
click at [241, 179] on button "Resultaten" at bounding box center [294, 177] width 212 height 15
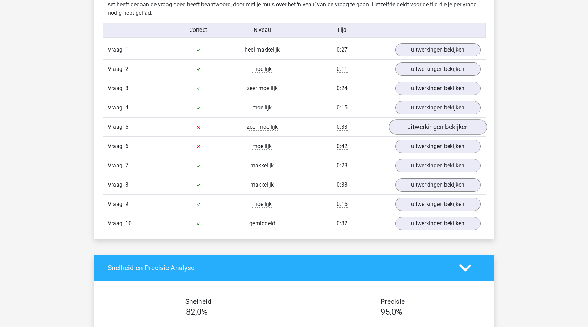
scroll to position [456, 0]
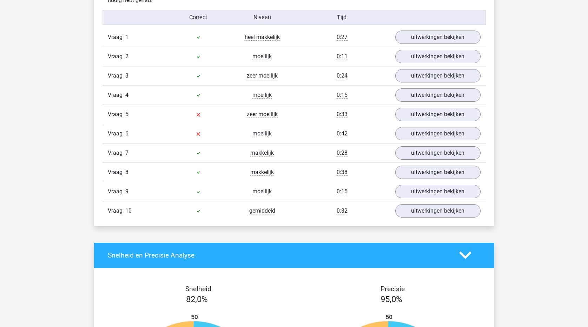
click at [448, 219] on div "Vraag 10 gemiddeld 0:32 uitwerkingen bekijken" at bounding box center [294, 210] width 383 height 19
click at [449, 210] on link "uitwerkingen bekijken" at bounding box center [438, 210] width 98 height 15
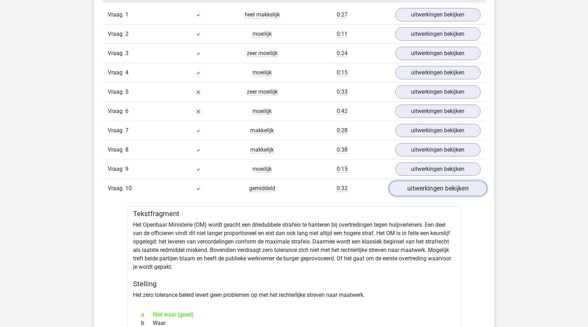
scroll to position [492, 0]
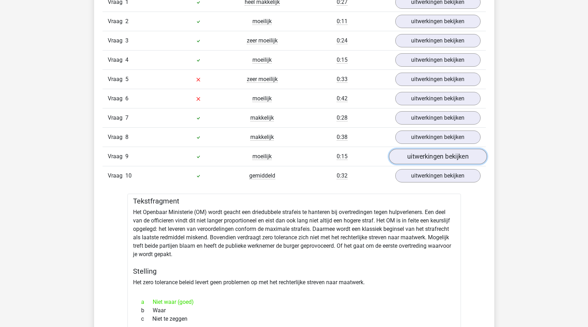
click at [441, 159] on link "uitwerkingen bekijken" at bounding box center [438, 156] width 98 height 15
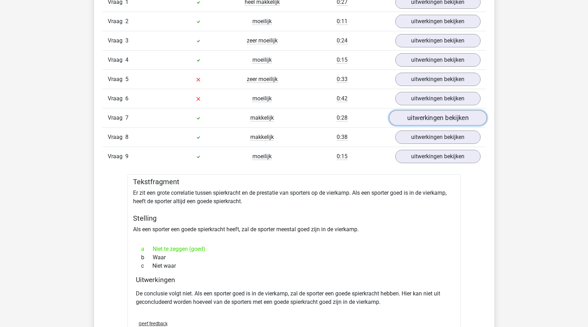
click at [427, 115] on link "uitwerkingen bekijken" at bounding box center [438, 117] width 98 height 15
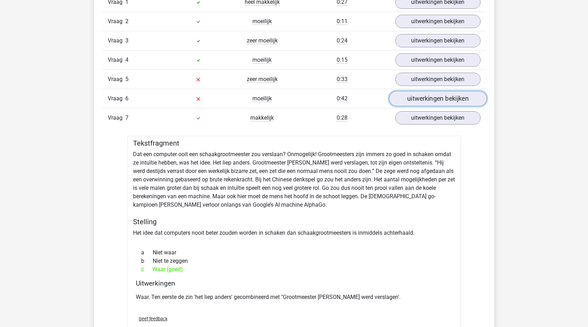
click at [426, 102] on link "uitwerkingen bekijken" at bounding box center [438, 98] width 98 height 15
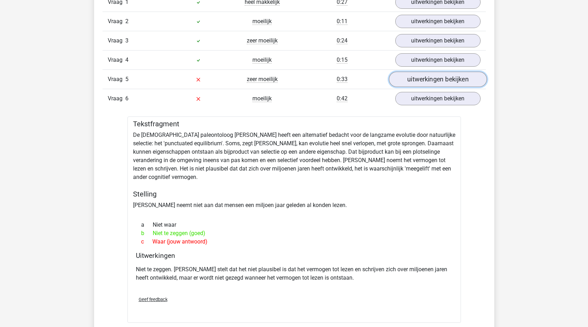
click at [465, 83] on link "uitwerkingen bekijken" at bounding box center [438, 79] width 98 height 15
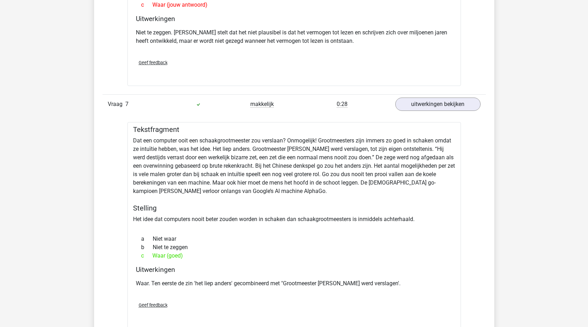
scroll to position [808, 0]
